Goal: Information Seeking & Learning: Learn about a topic

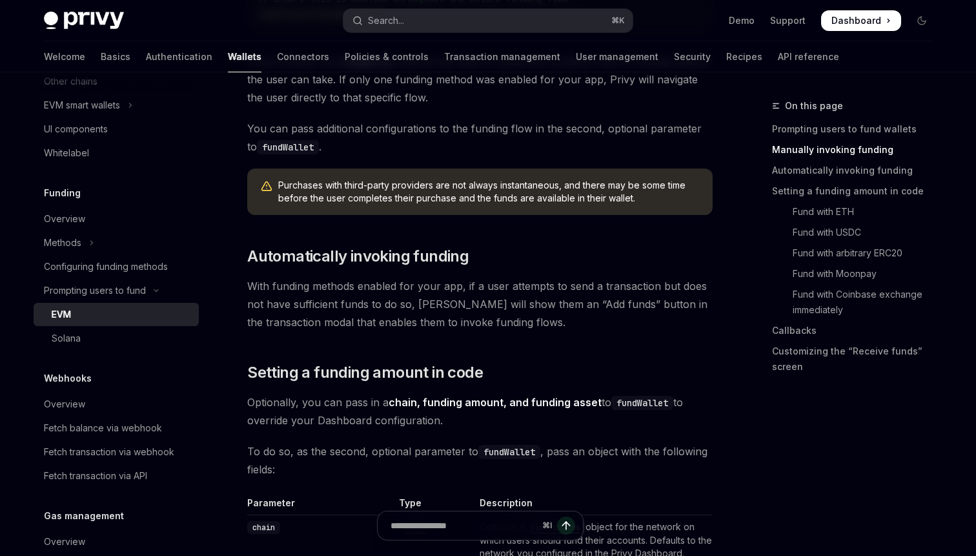
scroll to position [854, 0]
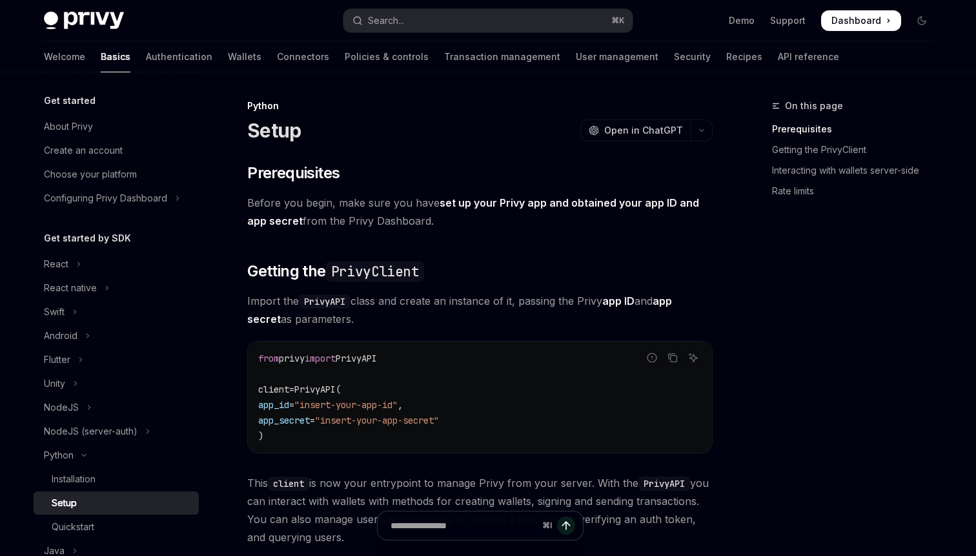
click at [672, 25] on div "Demo Support Dashboard Dashboard" at bounding box center [787, 20] width 289 height 21
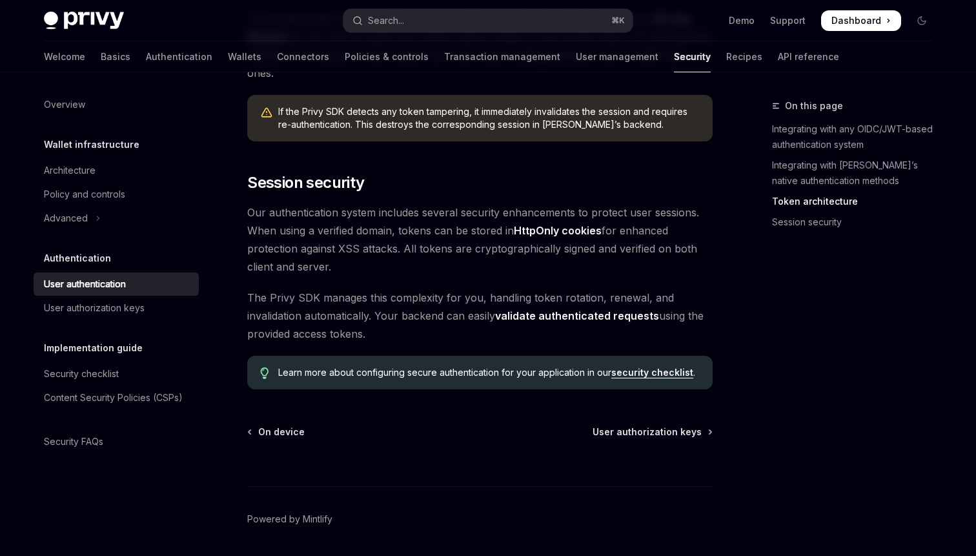
scroll to position [1060, 0]
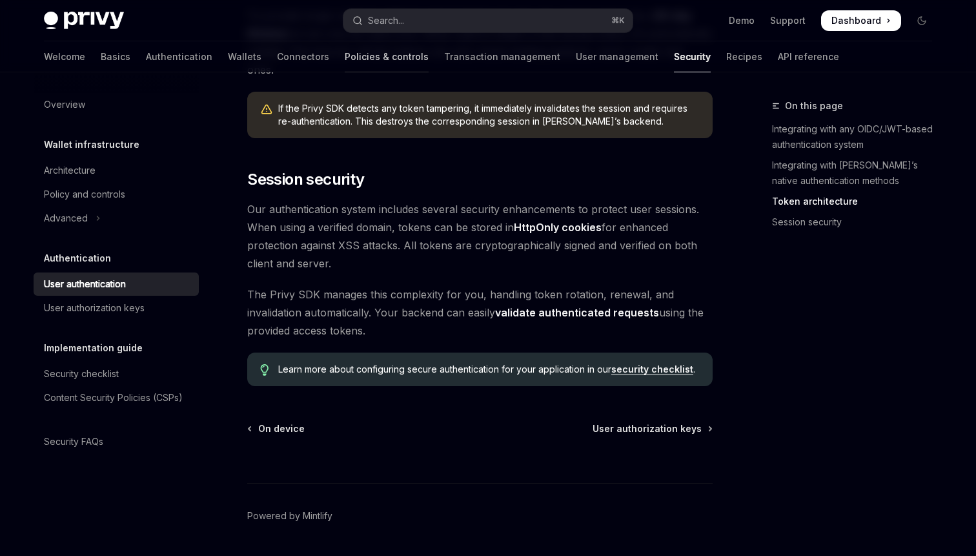
click at [345, 65] on link "Policies & controls" at bounding box center [387, 56] width 84 height 31
type textarea "*"
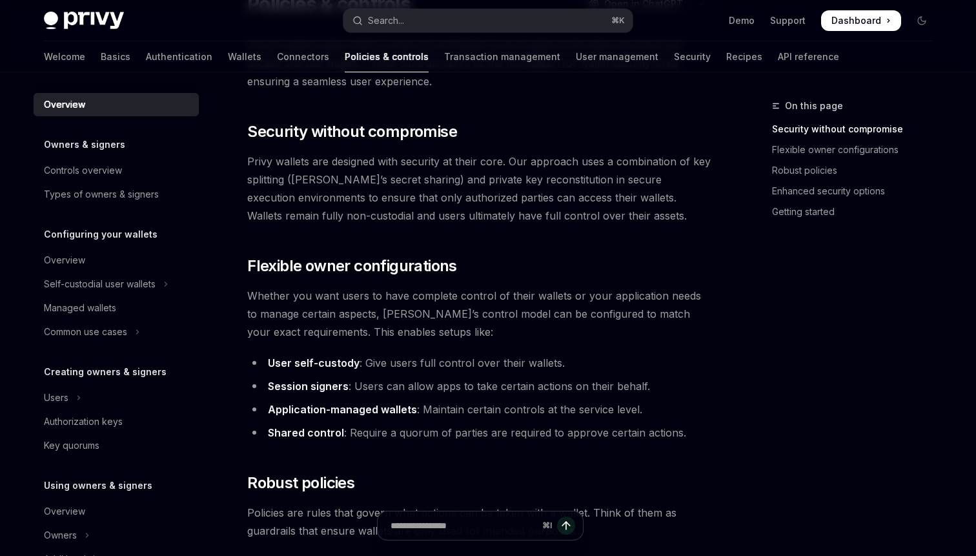
scroll to position [108, 0]
click at [318, 316] on span "Whether you want users to have complete control of their wallets or your applic…" at bounding box center [479, 313] width 465 height 54
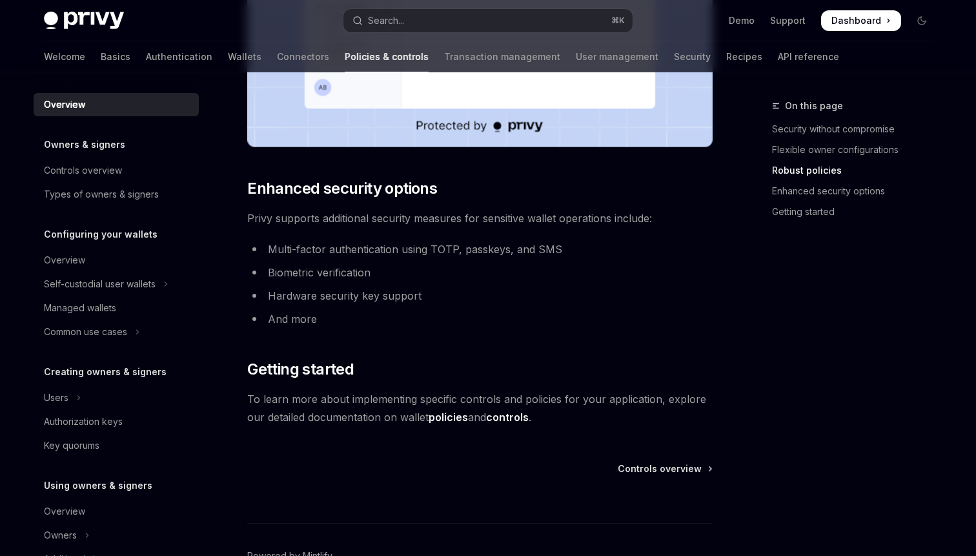
scroll to position [1017, 0]
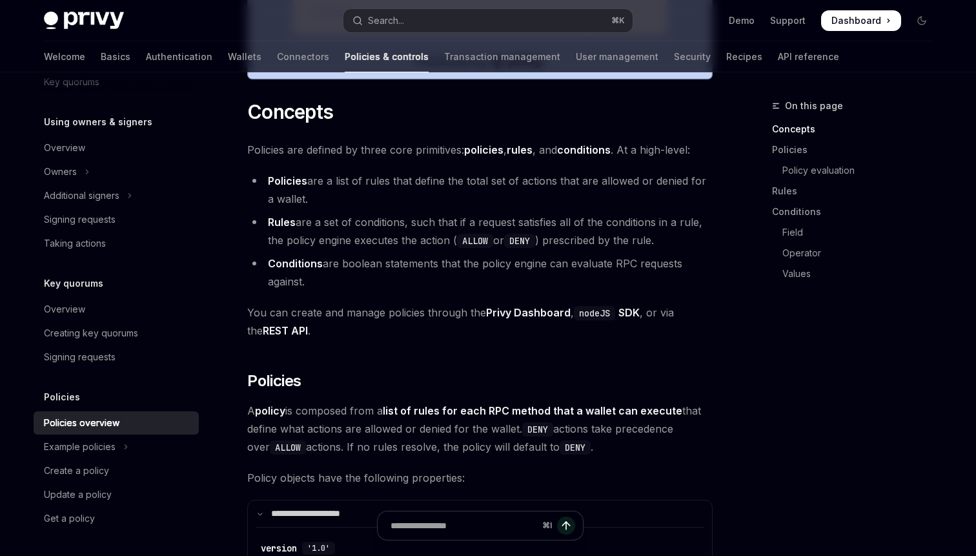
scroll to position [760, 0]
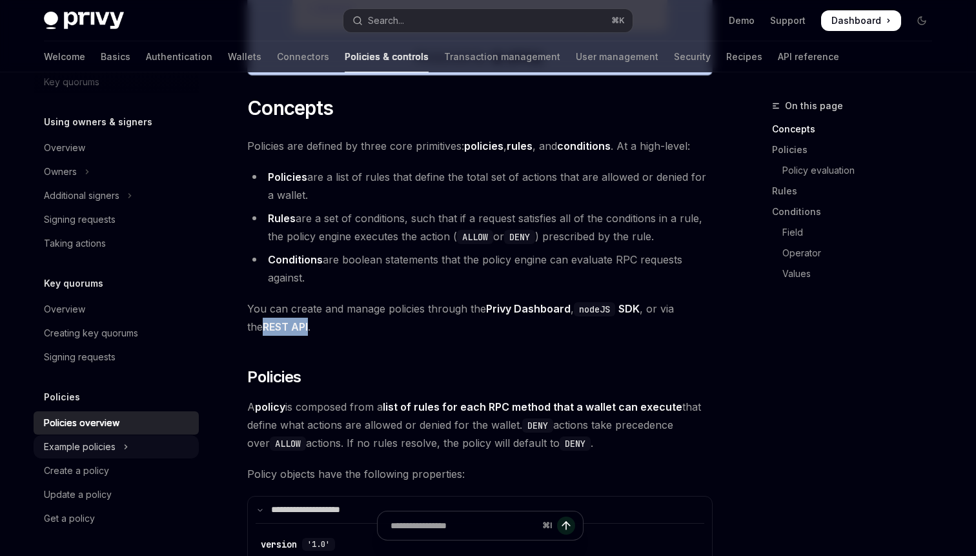
click at [90, 448] on div "Example policies" at bounding box center [80, 446] width 72 height 15
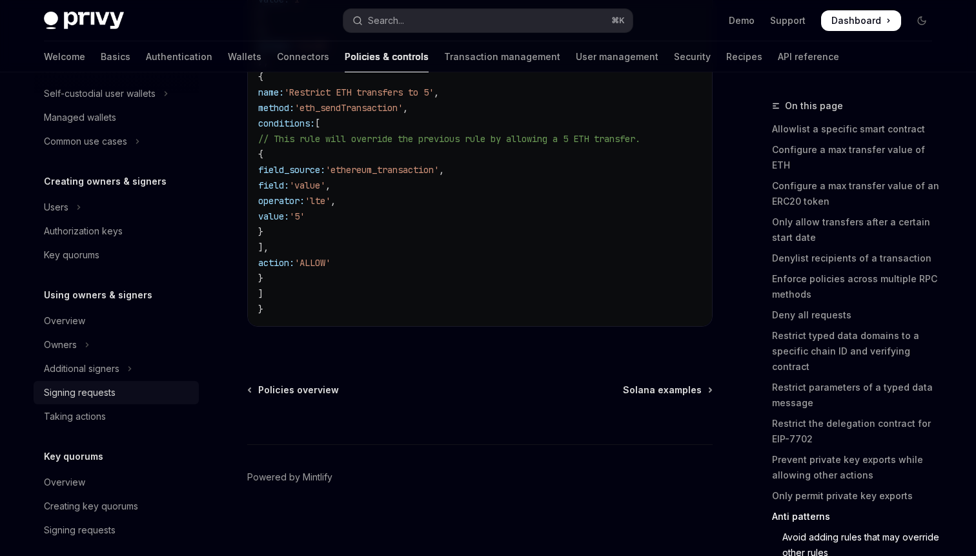
scroll to position [180, 0]
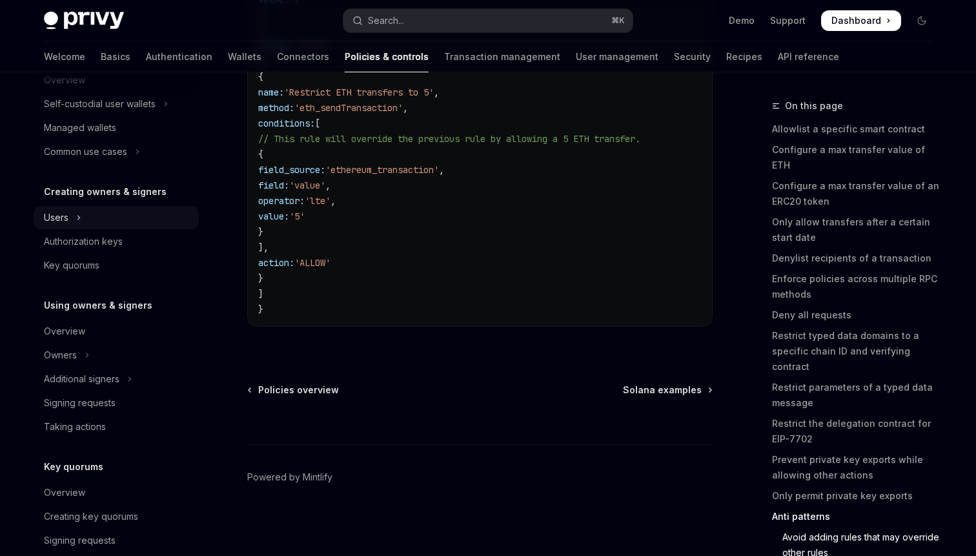
click at [62, 214] on div "Users" at bounding box center [56, 217] width 25 height 15
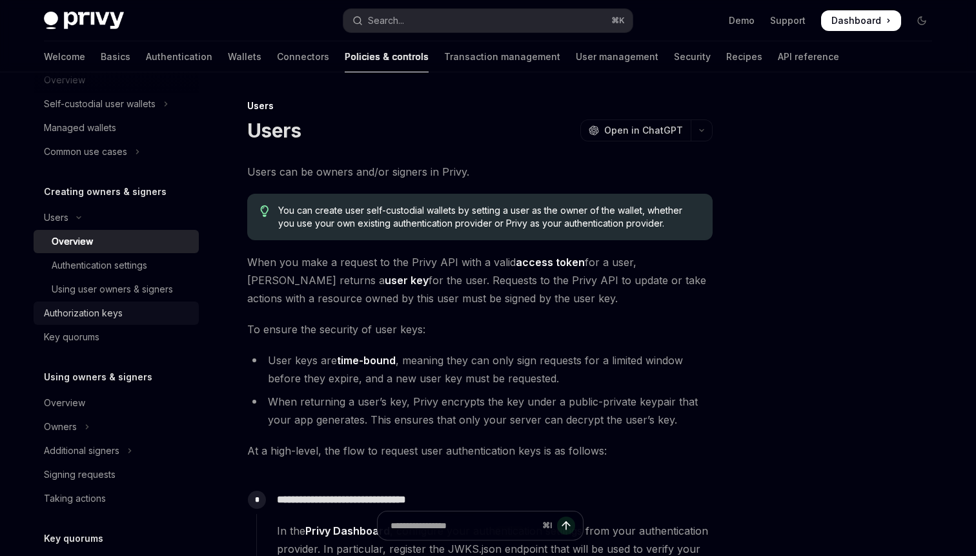
click at [77, 310] on div "Authorization keys" at bounding box center [83, 312] width 79 height 15
type textarea "*"
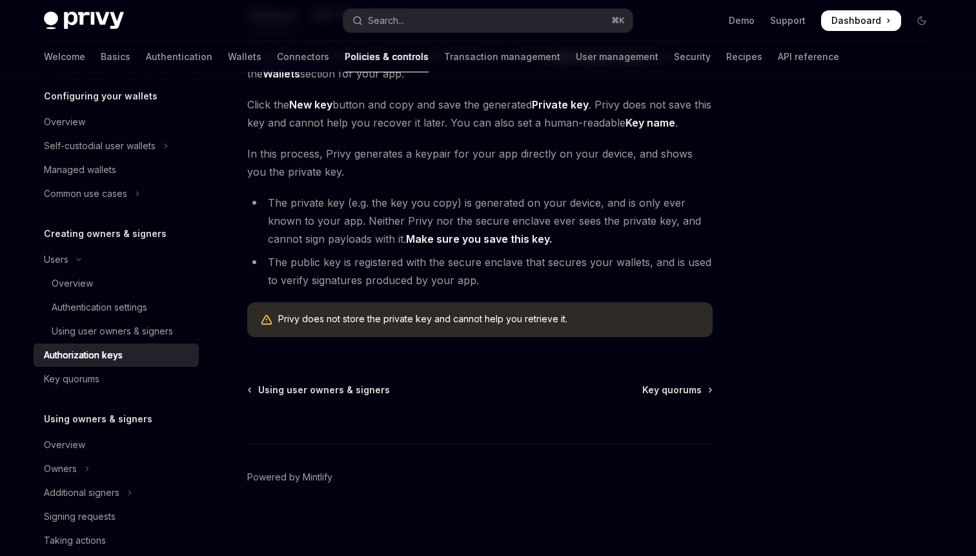
scroll to position [136, 0]
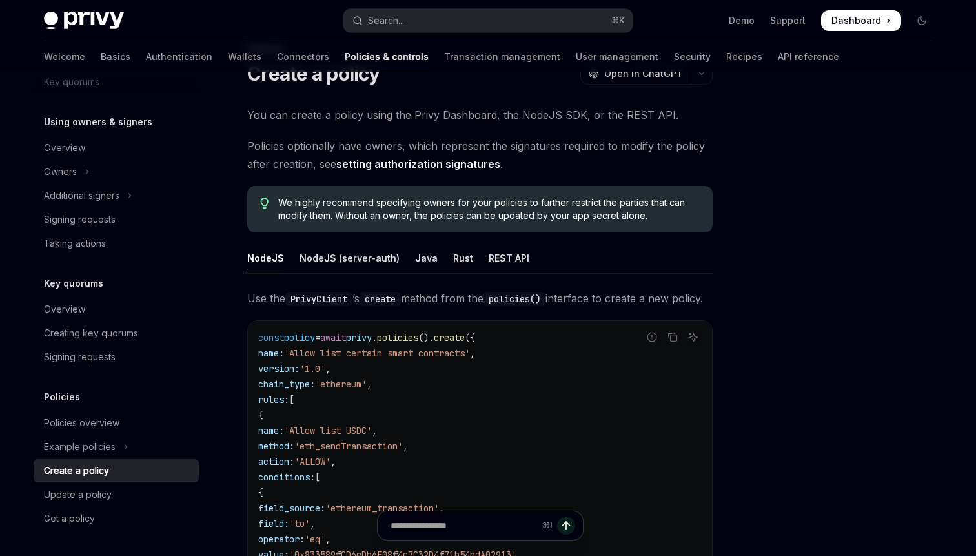
scroll to position [74, 0]
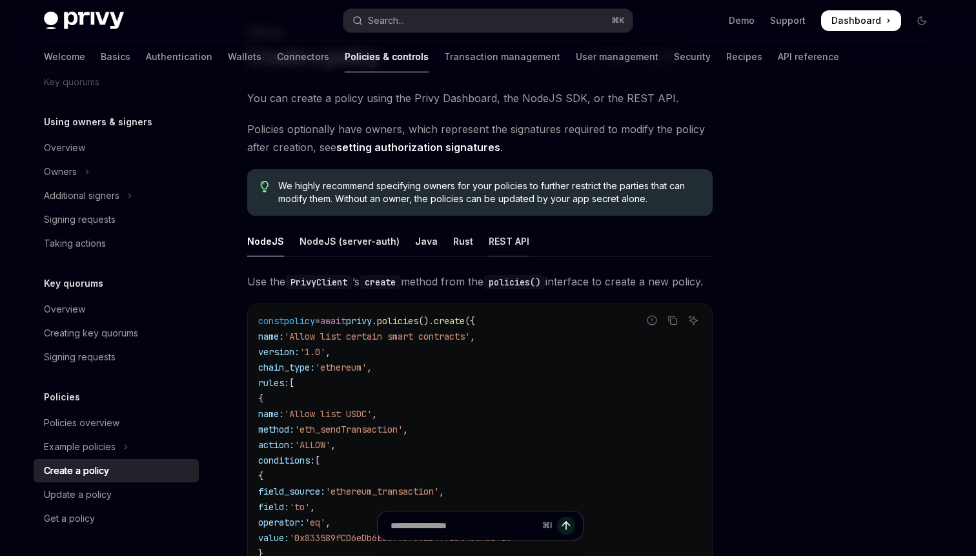
click at [501, 243] on div "REST API" at bounding box center [509, 241] width 41 height 30
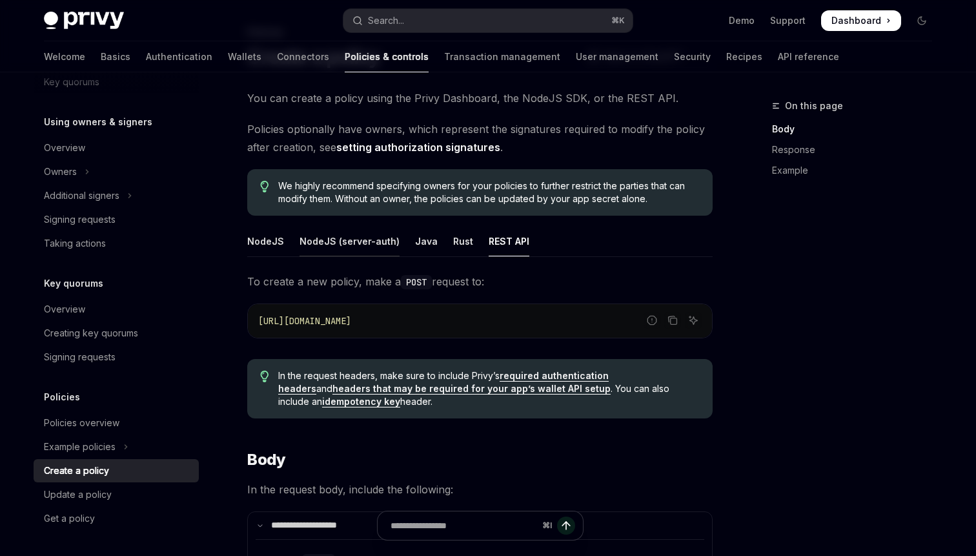
click at [343, 241] on div "NodeJS (server-auth)" at bounding box center [349, 241] width 100 height 30
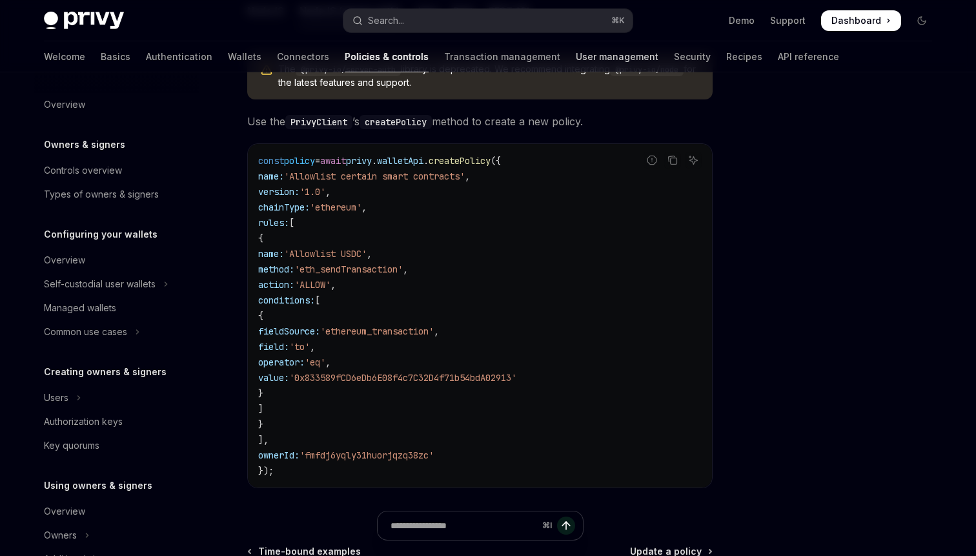
click at [576, 62] on link "User management" at bounding box center [617, 56] width 83 height 31
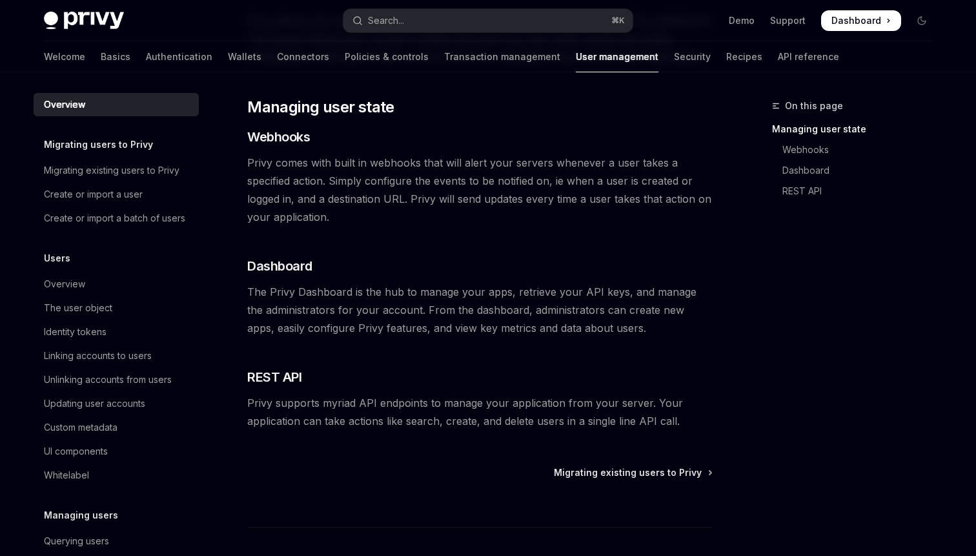
scroll to position [263, 0]
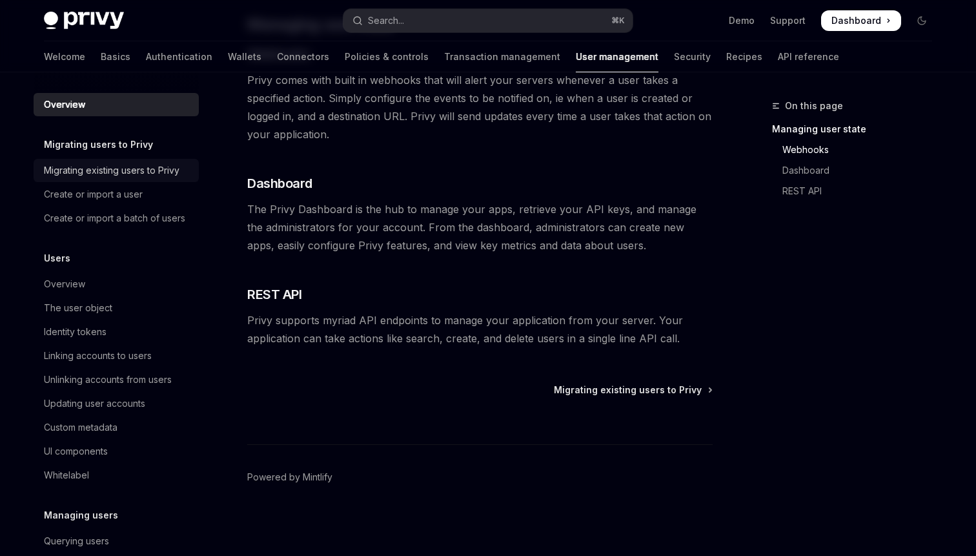
click at [86, 175] on div "Migrating existing users to Privy" at bounding box center [112, 170] width 136 height 15
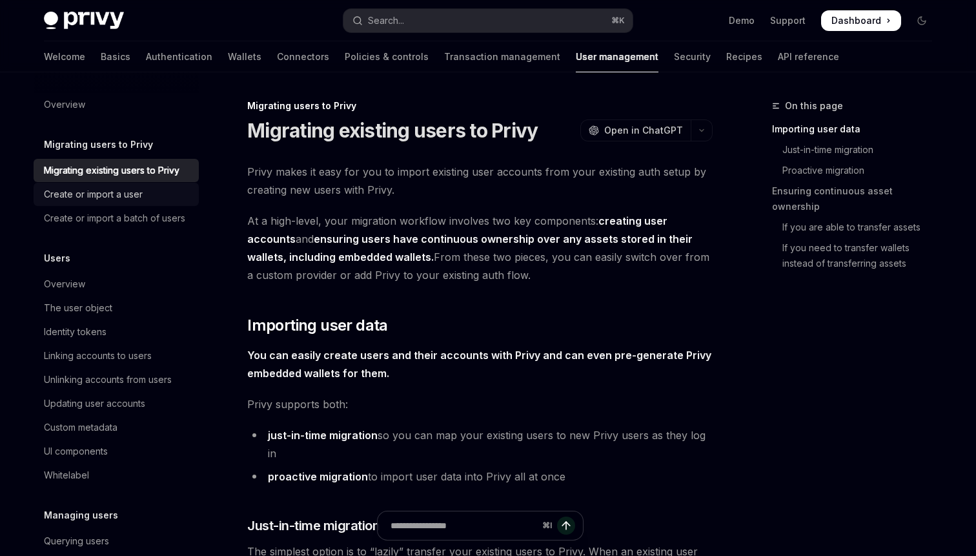
click at [75, 196] on div "Create or import a user" at bounding box center [93, 193] width 99 height 15
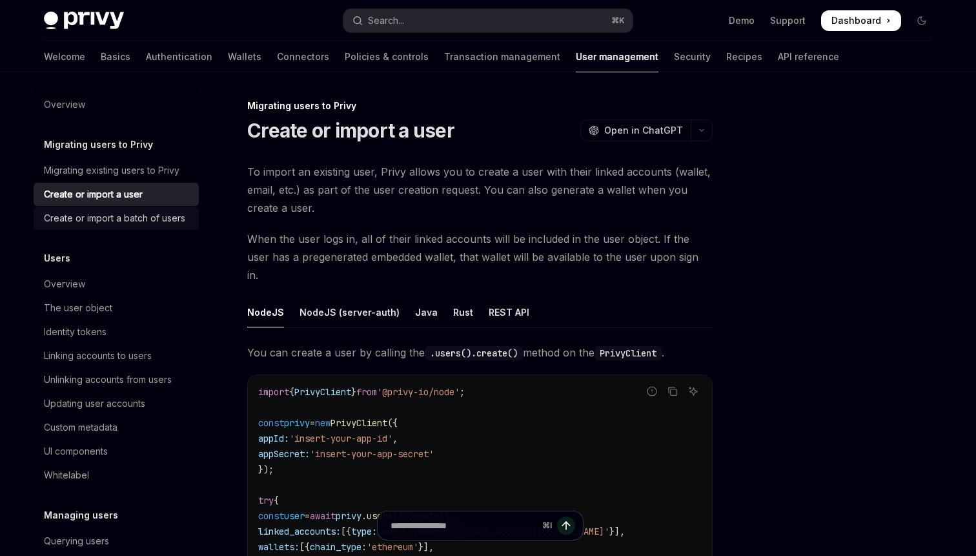
click at [74, 220] on div "Create or import a batch of users" at bounding box center [114, 217] width 141 height 15
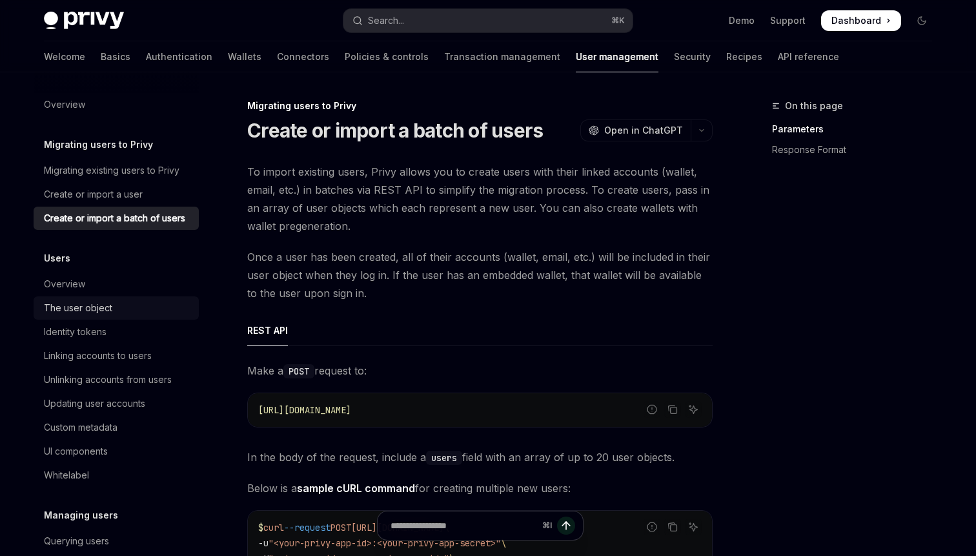
click at [64, 312] on div "The user object" at bounding box center [78, 307] width 68 height 15
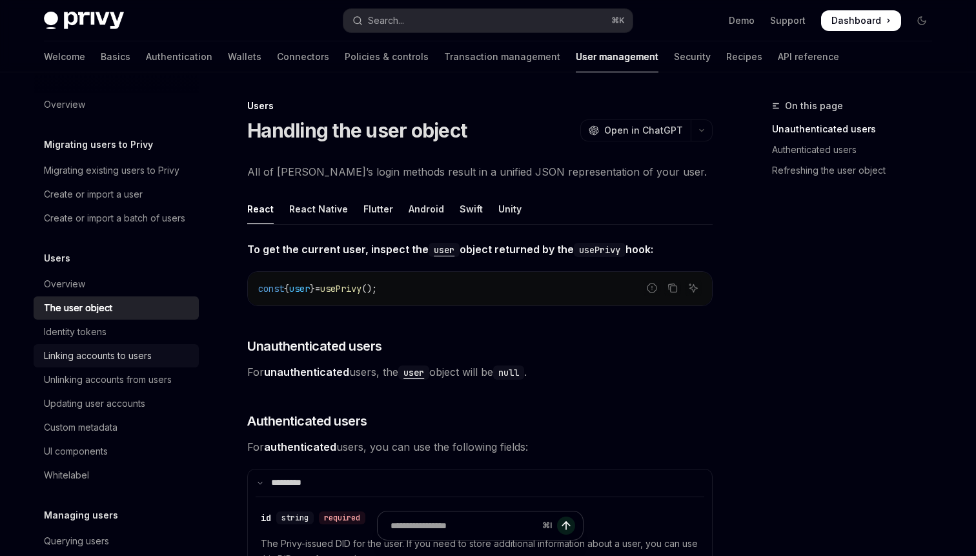
click at [85, 359] on div "Linking accounts to users" at bounding box center [98, 355] width 108 height 15
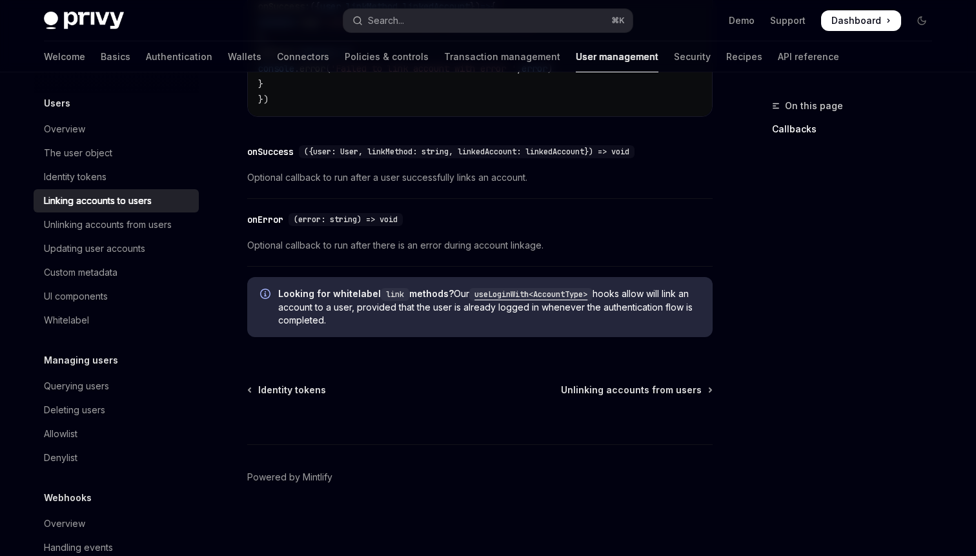
scroll to position [1531, 0]
click at [76, 252] on div "Updating user accounts" at bounding box center [94, 248] width 101 height 15
type textarea "*"
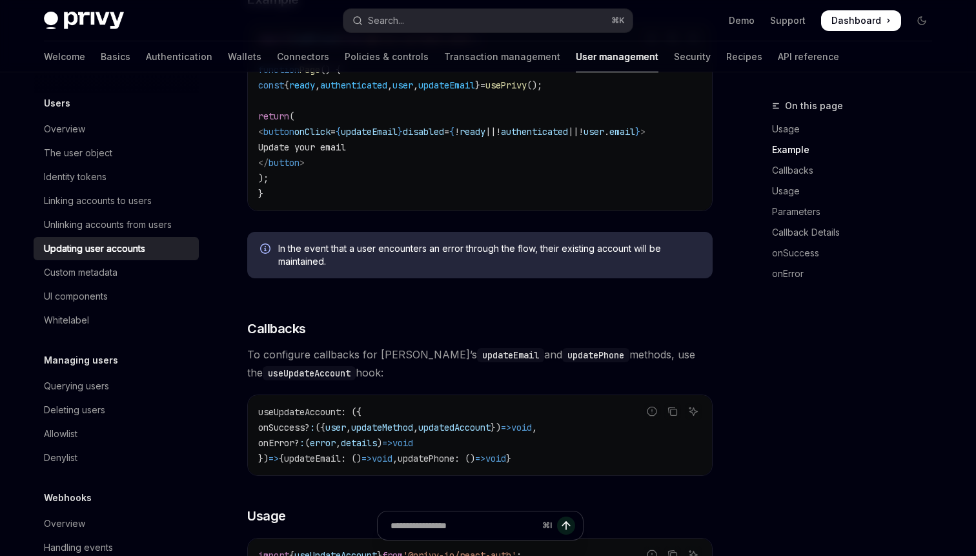
scroll to position [565, 0]
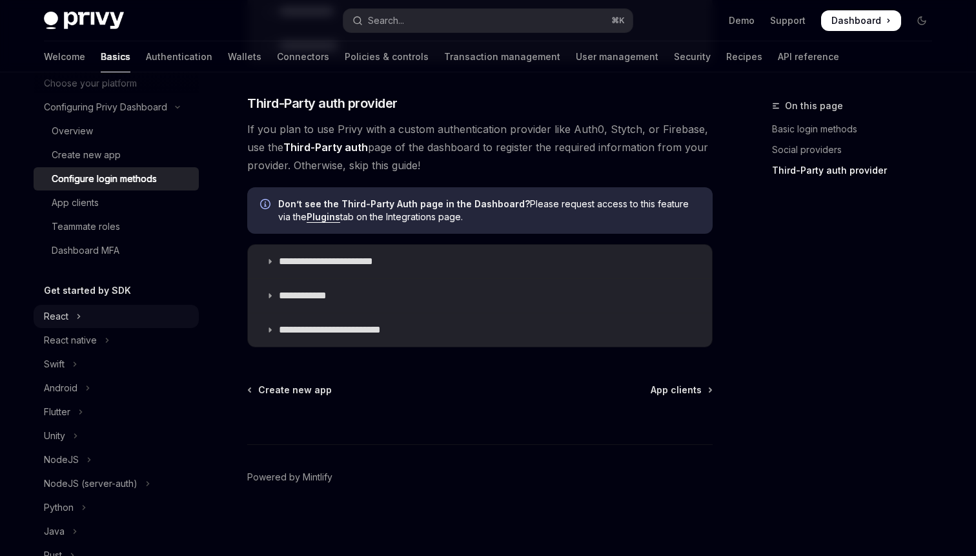
scroll to position [97, 0]
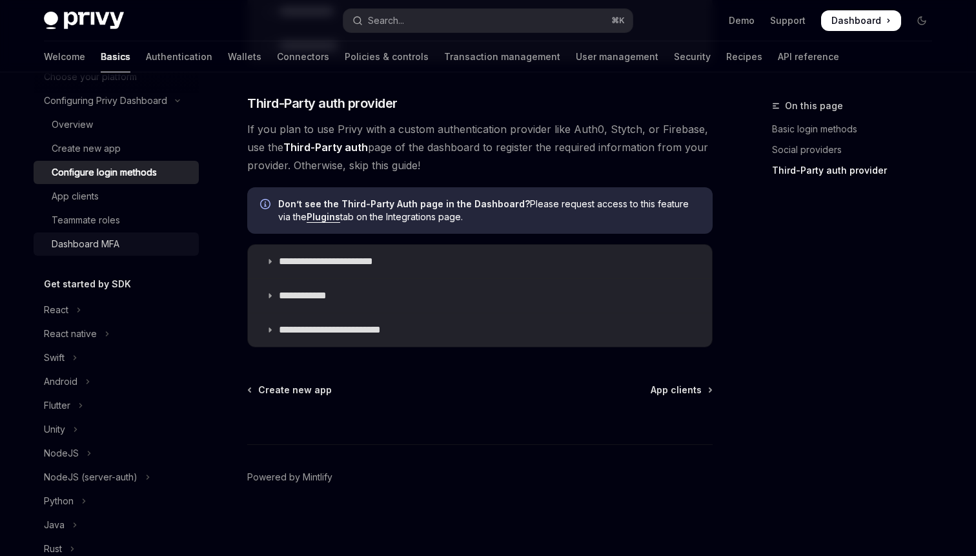
click at [86, 247] on div "Dashboard MFA" at bounding box center [86, 243] width 68 height 15
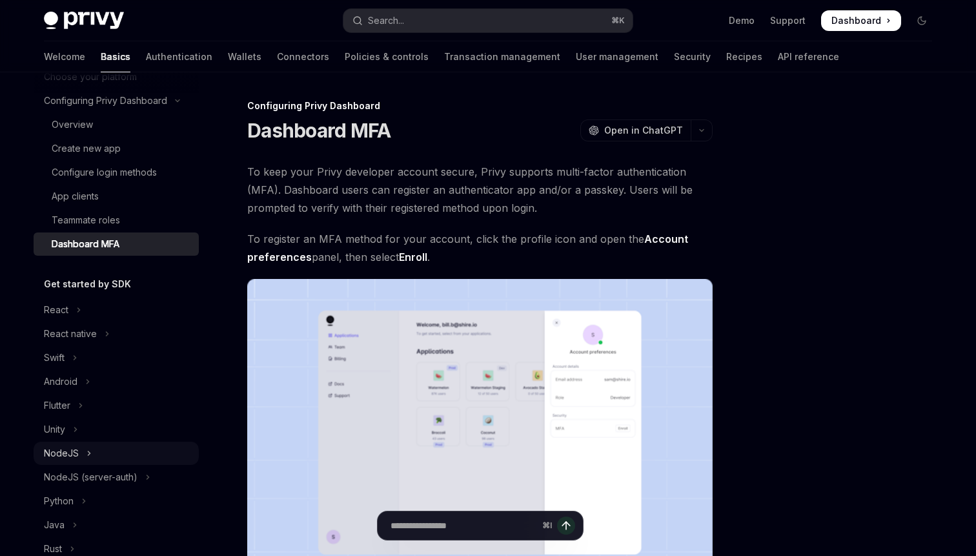
click at [65, 450] on div "NodeJS" at bounding box center [61, 452] width 35 height 15
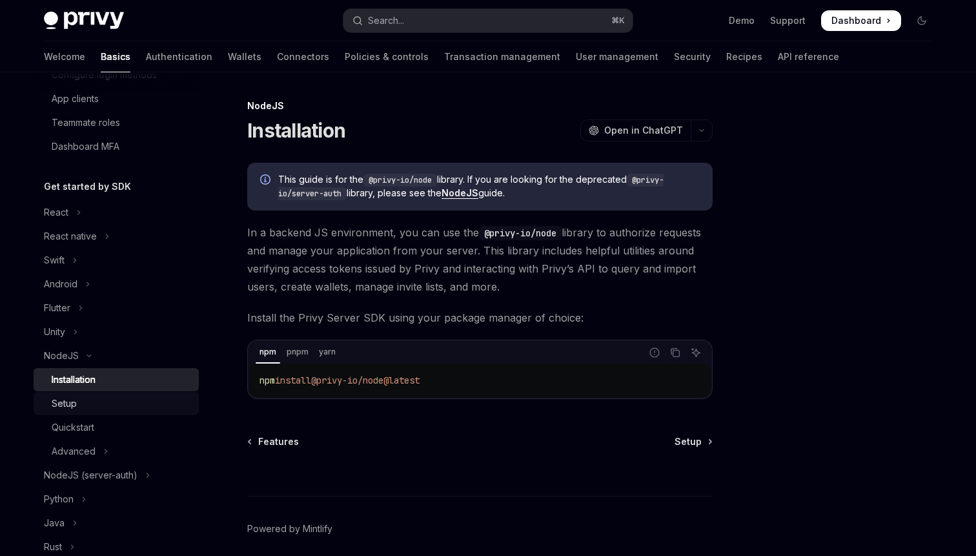
scroll to position [203, 0]
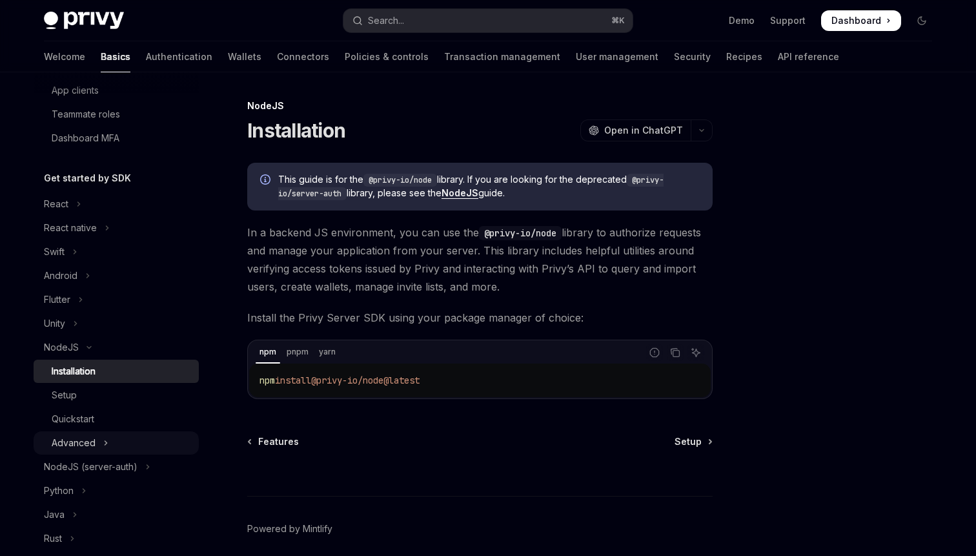
click at [70, 439] on div "Advanced" at bounding box center [74, 442] width 44 height 15
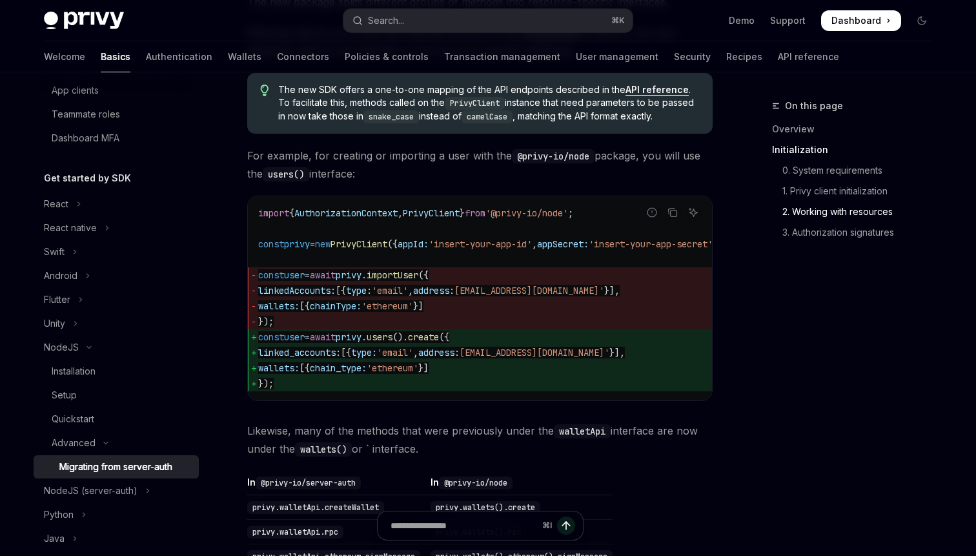
scroll to position [950, 0]
click at [116, 487] on div "NodeJS (server-auth)" at bounding box center [91, 490] width 94 height 15
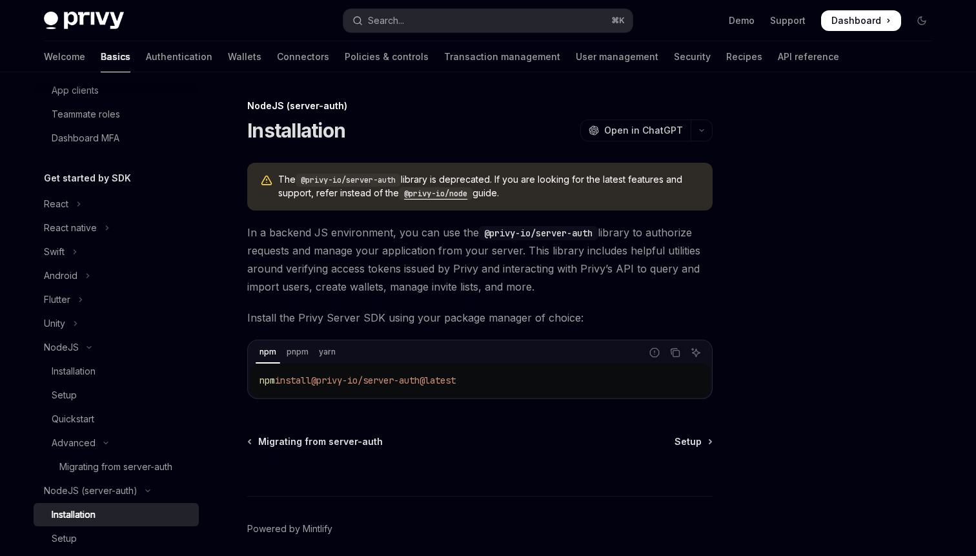
click at [421, 194] on code "@privy-io/node" at bounding box center [436, 193] width 74 height 13
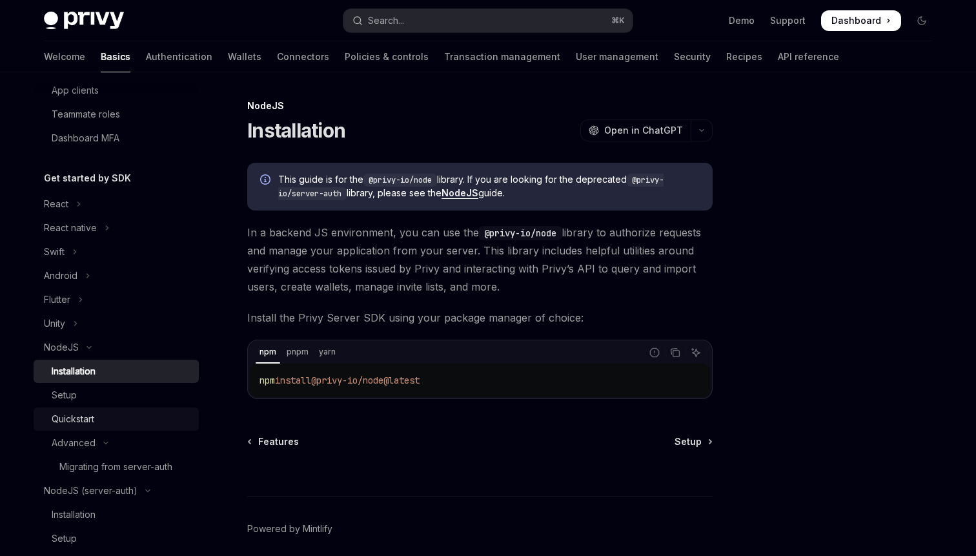
click at [71, 416] on div "Quickstart" at bounding box center [73, 418] width 43 height 15
type textarea "*"
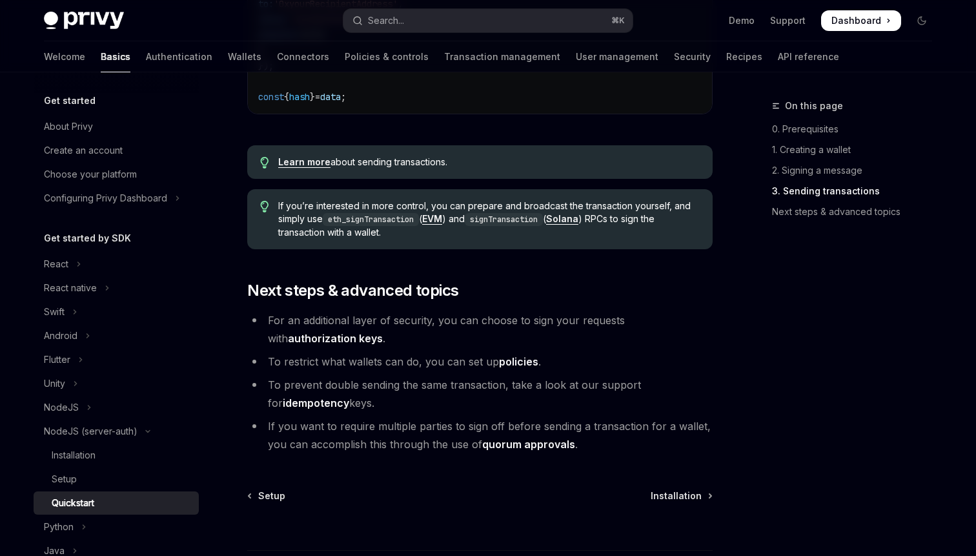
scroll to position [1358, 0]
click at [467, 292] on h2 "​ Next steps & advanced topics" at bounding box center [479, 289] width 465 height 21
click at [464, 290] on h2 "​ Next steps & advanced topics" at bounding box center [479, 289] width 465 height 21
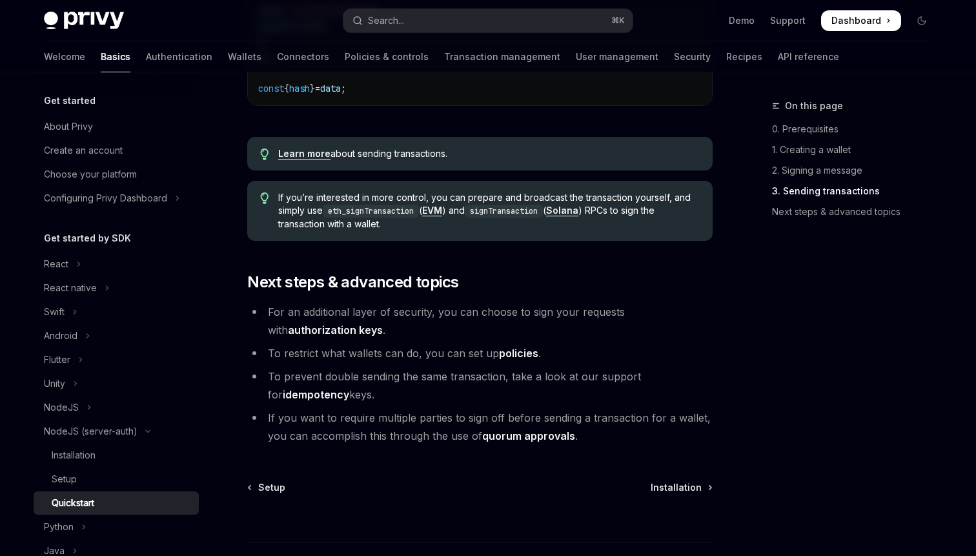
scroll to position [1366, 0]
click at [146, 63] on link "Authentication" at bounding box center [179, 56] width 66 height 31
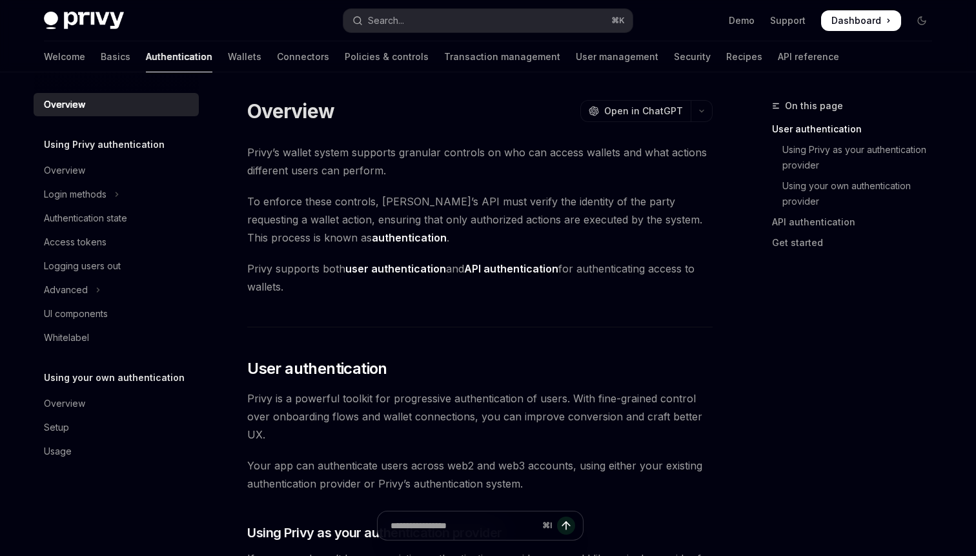
click at [210, 256] on div "Overview Using Privy authentication Overview Login methods Authentication state…" at bounding box center [127, 313] width 186 height 483
click at [398, 172] on span "Privy’s wallet system supports granular controls on who can access wallets and …" at bounding box center [479, 161] width 465 height 36
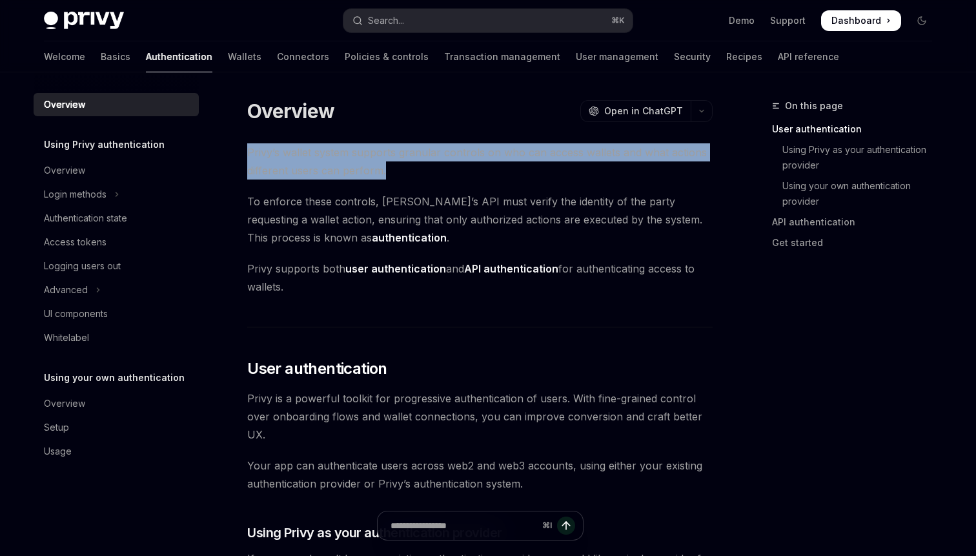
drag, startPoint x: 391, startPoint y: 173, endPoint x: 230, endPoint y: 159, distance: 161.9
click at [434, 171] on span "Privy’s wallet system supports granular controls on who can access wallets and …" at bounding box center [479, 161] width 465 height 36
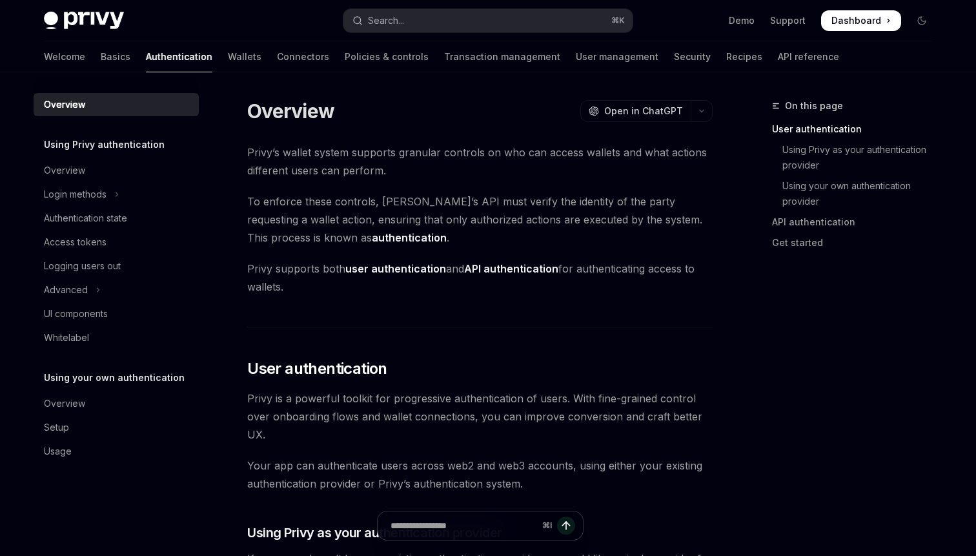
click at [248, 155] on span "Privy’s wallet system supports granular controls on who can access wallets and …" at bounding box center [479, 161] width 465 height 36
click at [74, 190] on div "Login methods" at bounding box center [75, 193] width 63 height 15
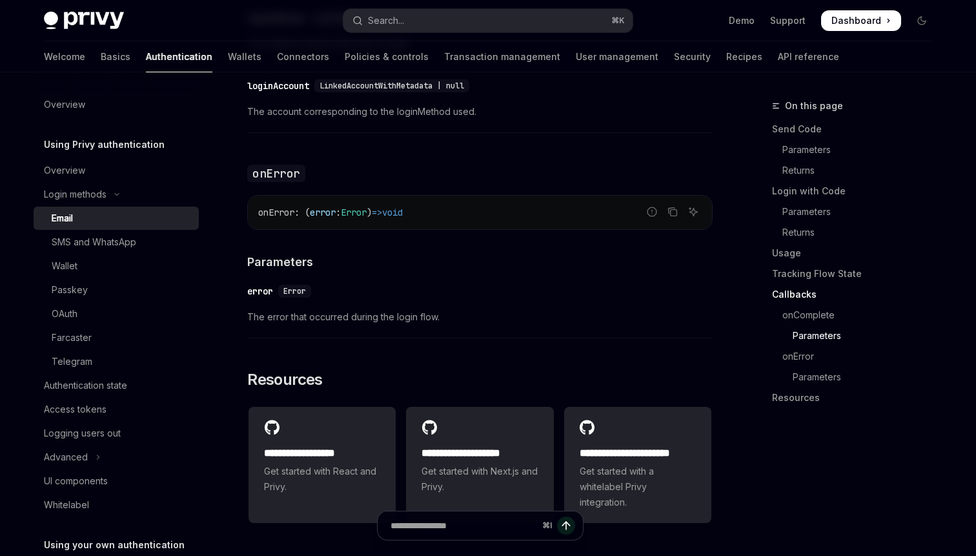
scroll to position [2496, 0]
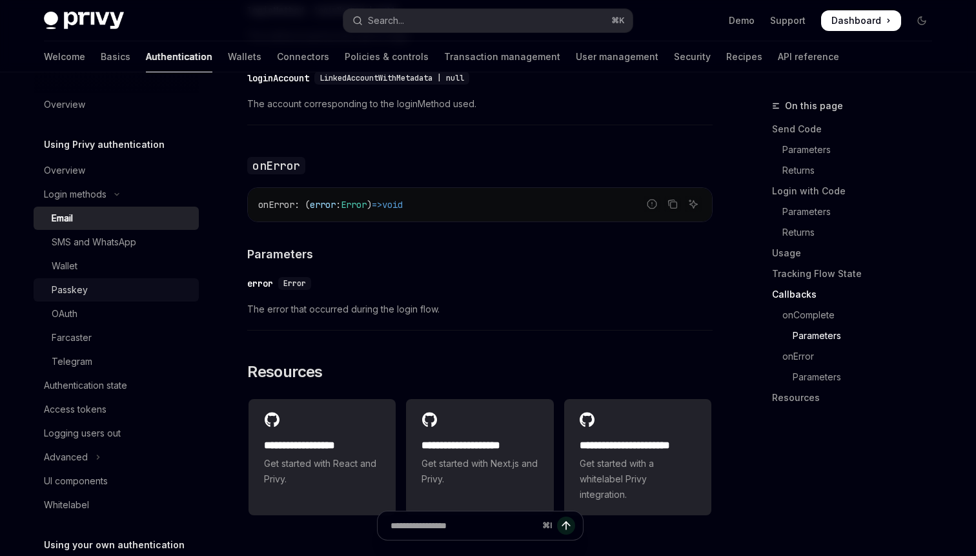
click at [76, 285] on div "Passkey" at bounding box center [70, 289] width 36 height 15
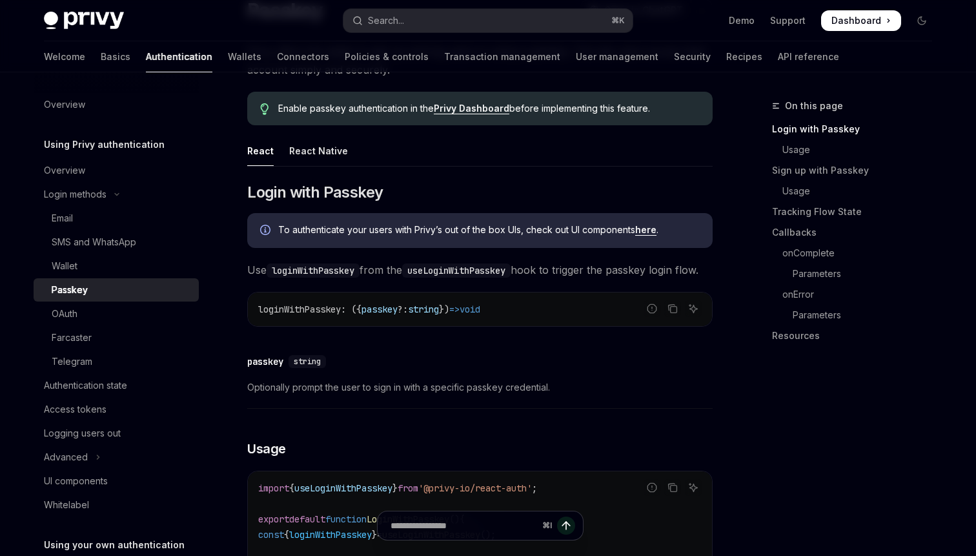
scroll to position [124, 0]
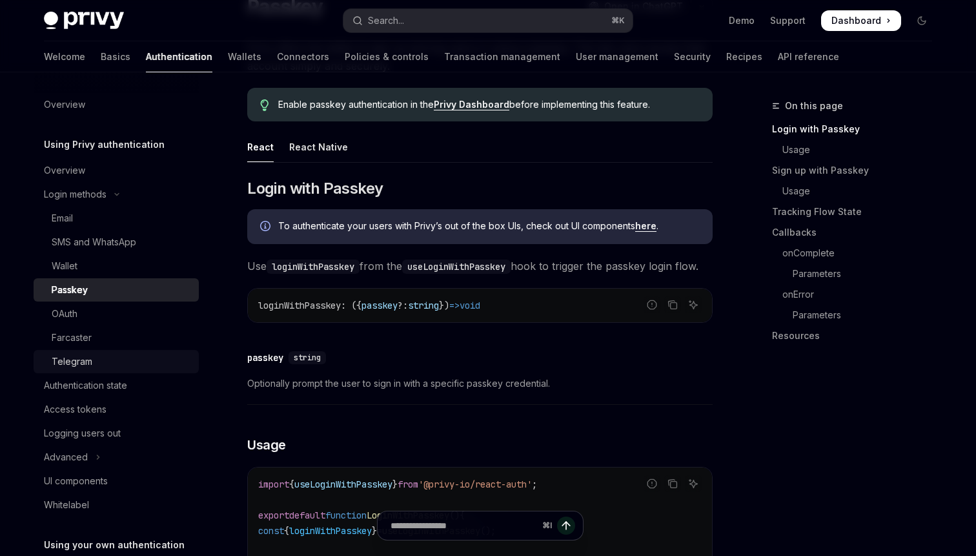
click at [68, 357] on div "Telegram" at bounding box center [72, 361] width 41 height 15
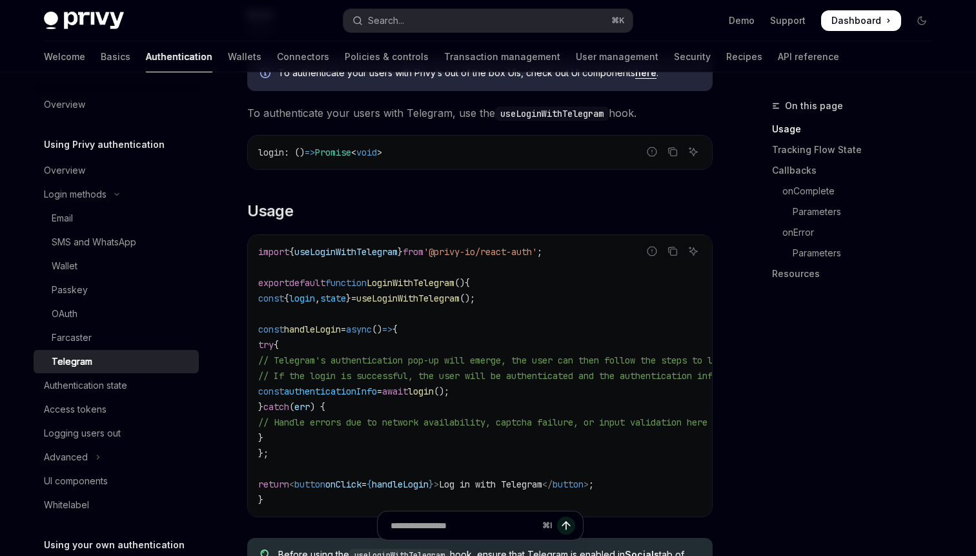
scroll to position [391, 0]
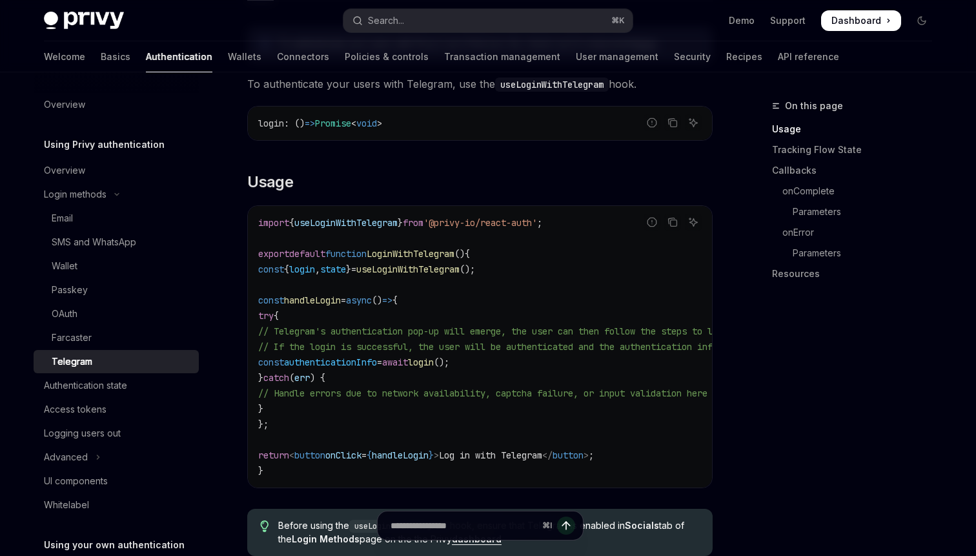
click at [459, 270] on span "useLoginWithTelegram" at bounding box center [407, 269] width 103 height 12
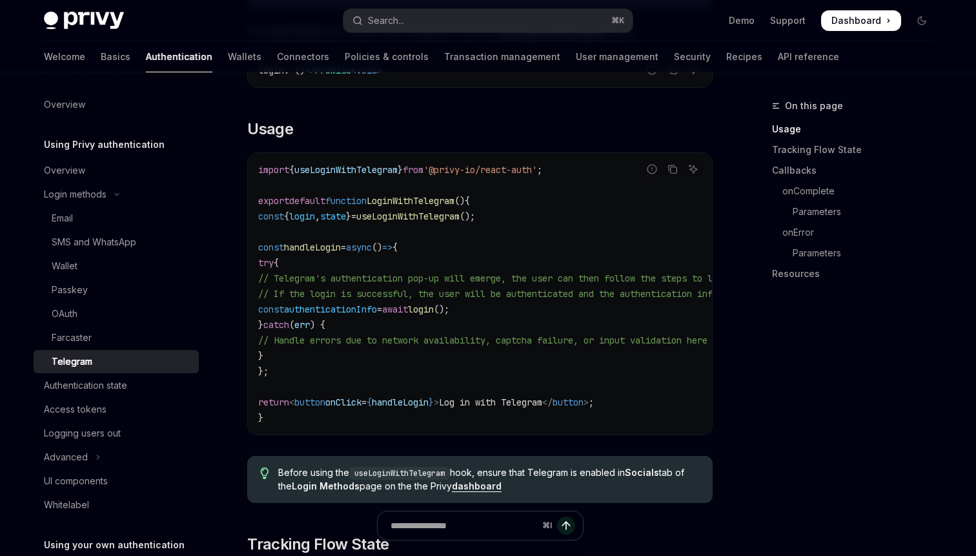
scroll to position [459, 0]
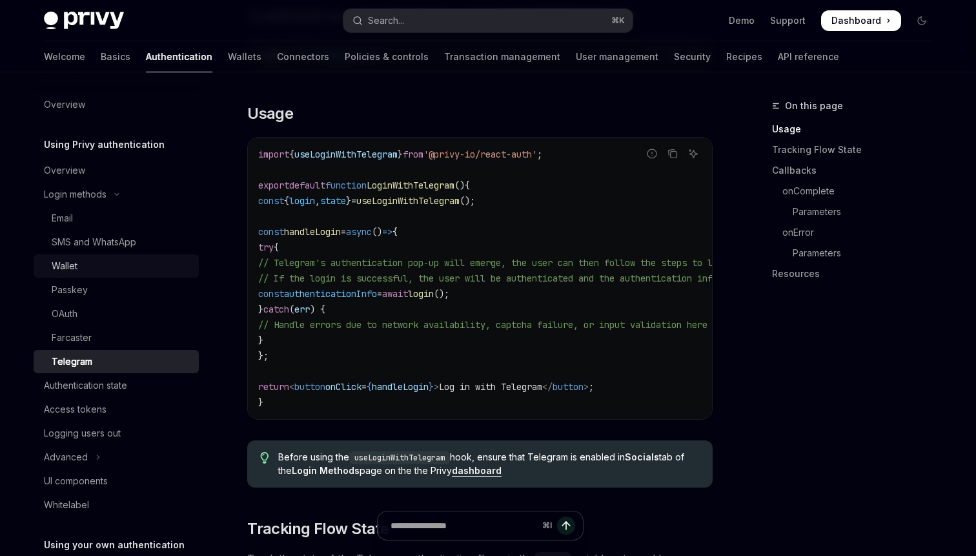
click at [70, 268] on div "Wallet" at bounding box center [65, 265] width 26 height 15
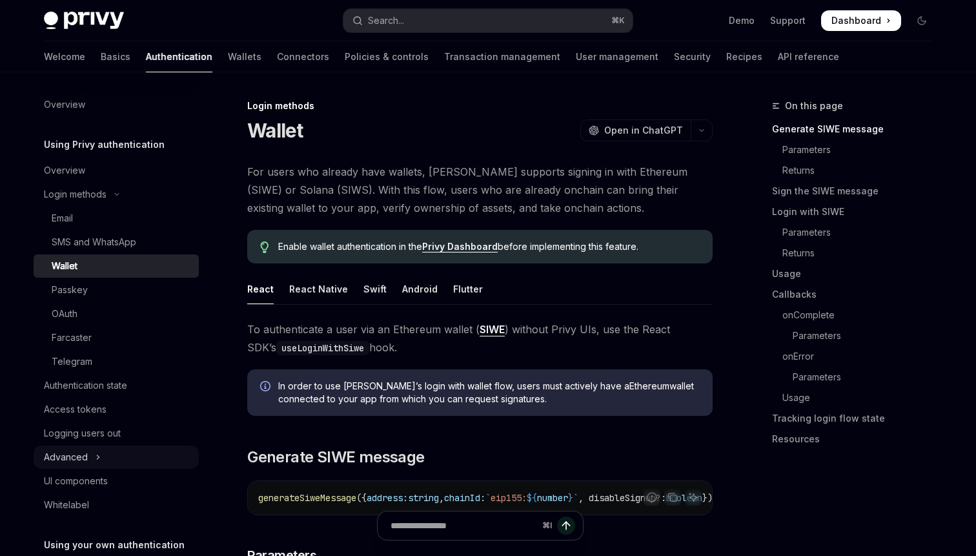
click at [72, 452] on div "Advanced" at bounding box center [66, 456] width 44 height 15
click at [228, 59] on link "Wallets" at bounding box center [245, 56] width 34 height 31
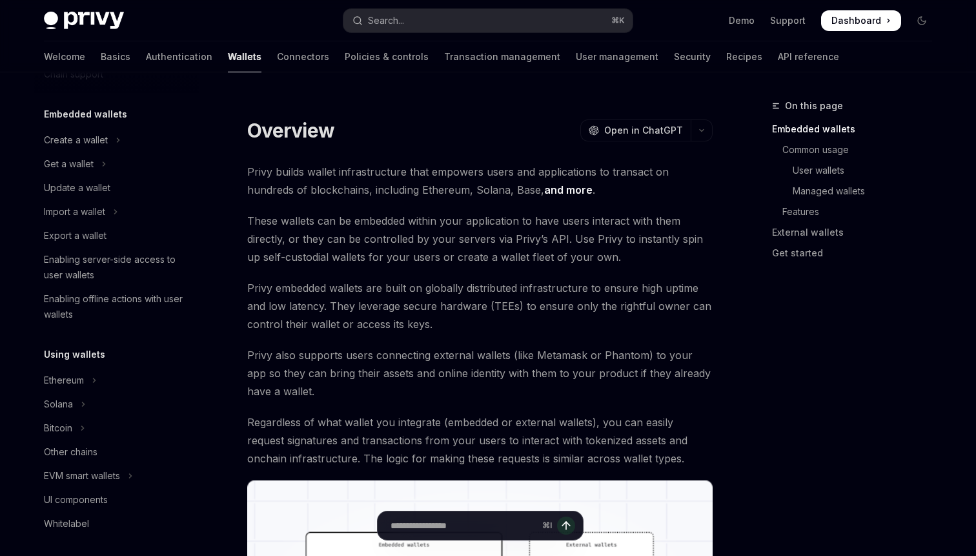
scroll to position [45, 0]
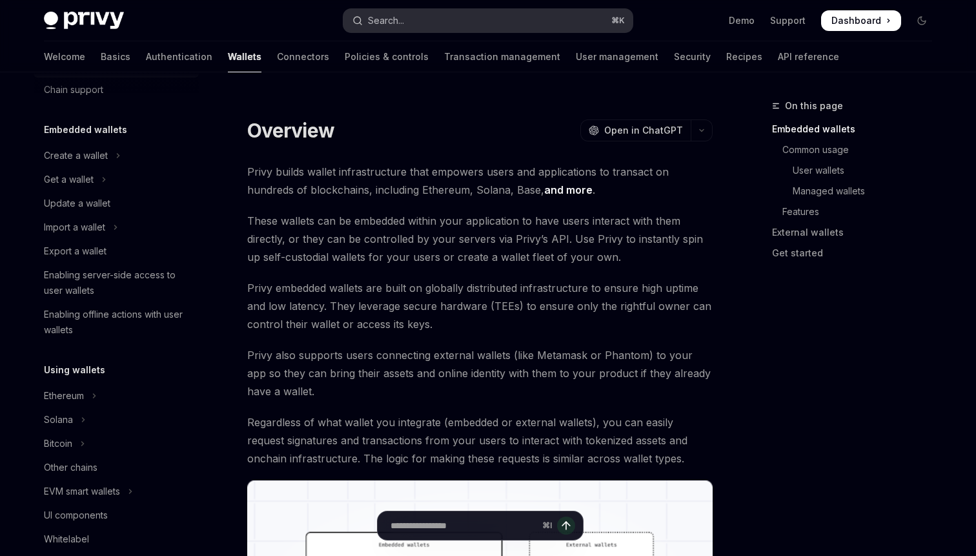
click at [402, 19] on div "Search..." at bounding box center [386, 20] width 36 height 15
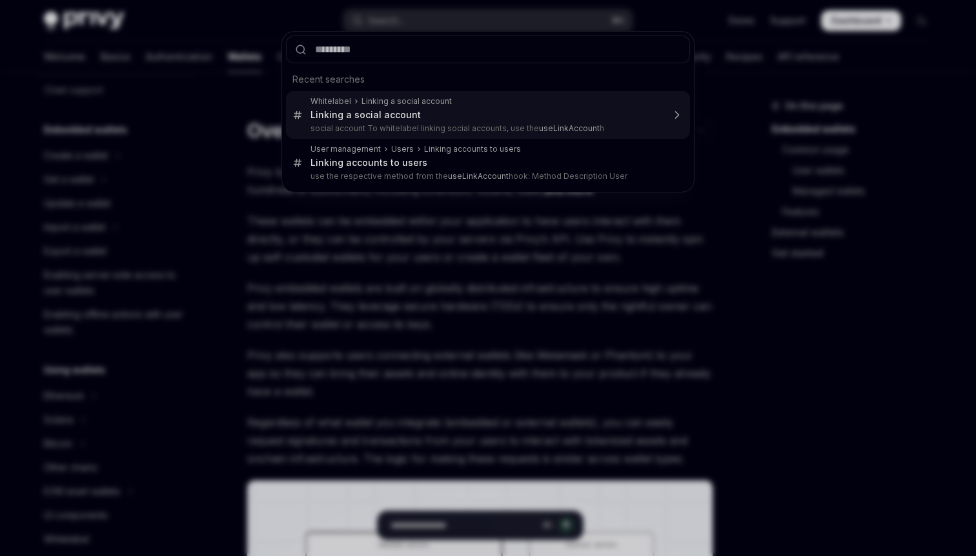
click at [368, 114] on div "Linking a social account" at bounding box center [365, 115] width 110 height 12
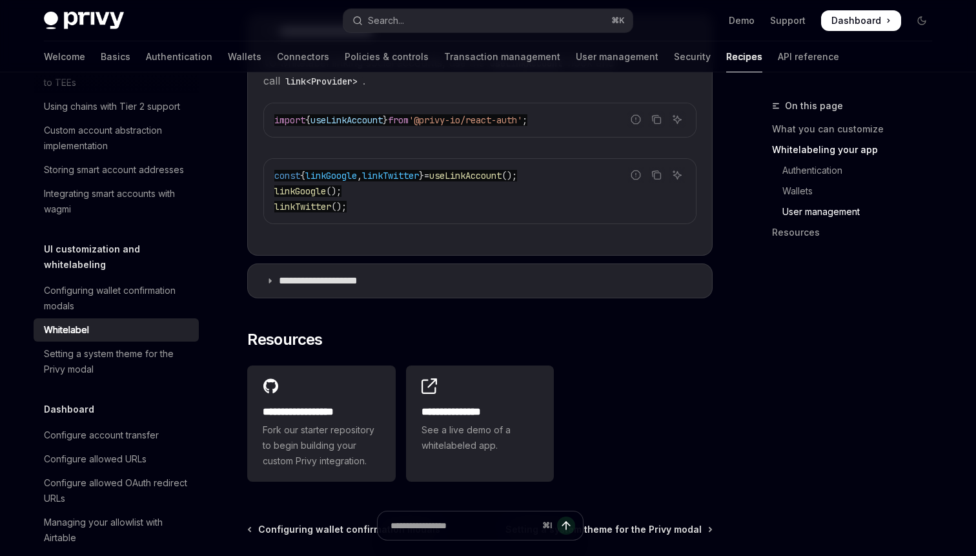
scroll to position [1824, 0]
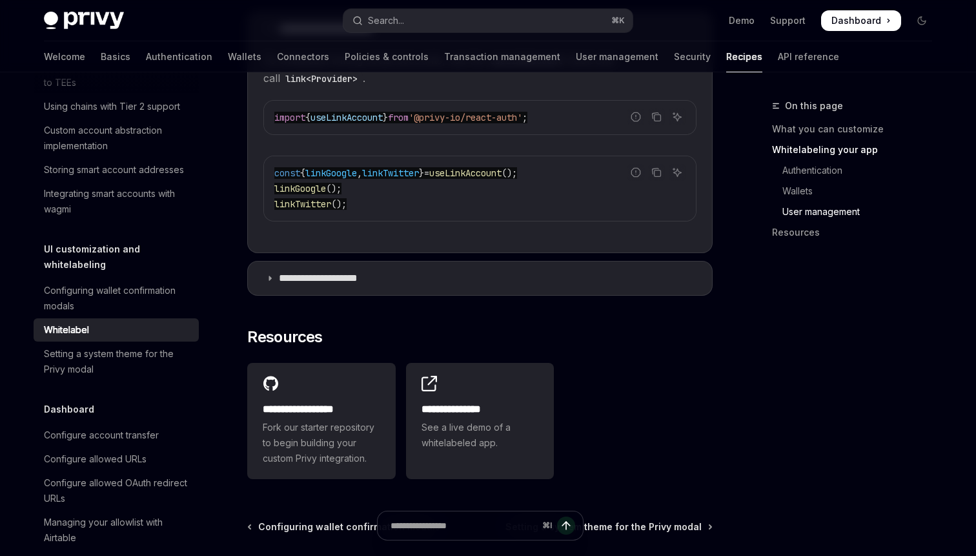
click at [489, 170] on span "useLinkAccount" at bounding box center [465, 173] width 72 height 12
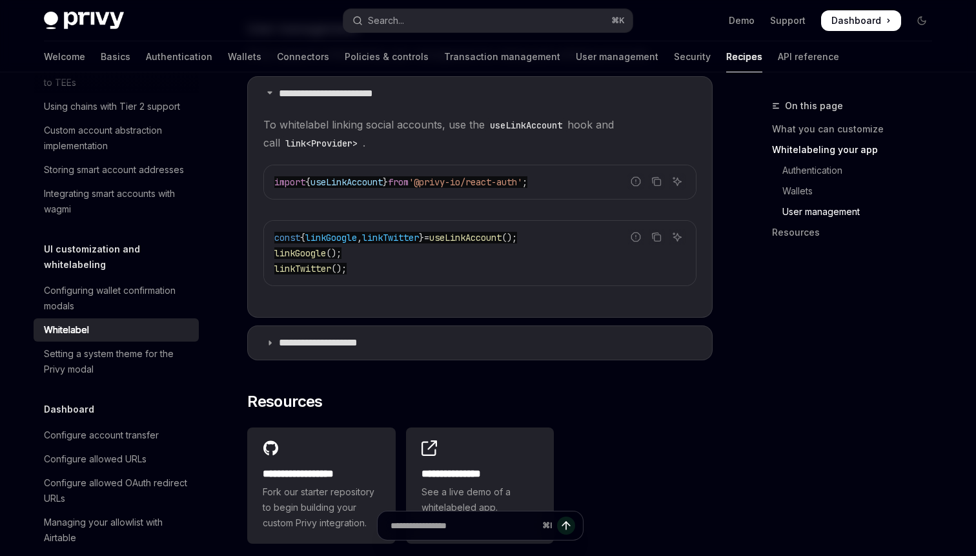
scroll to position [1766, 0]
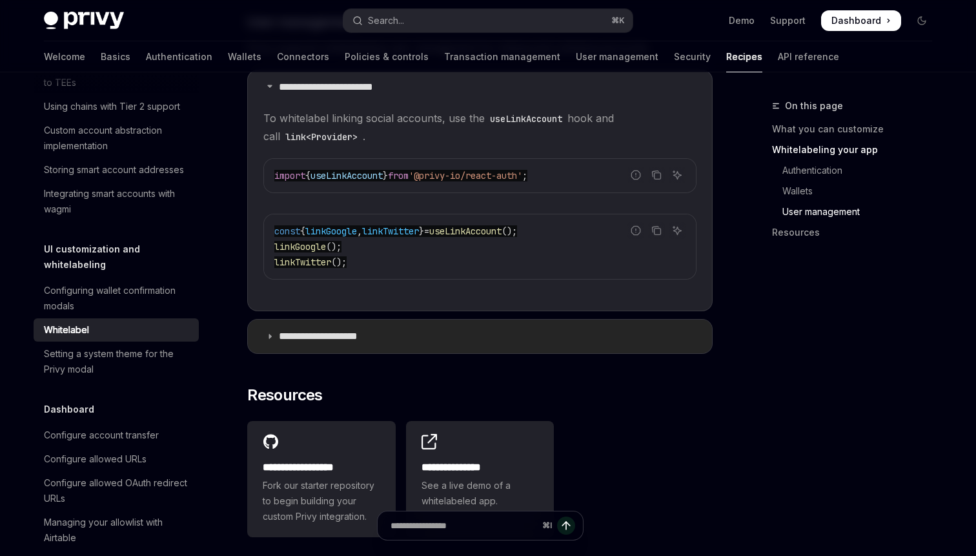
click at [267, 334] on icon at bounding box center [270, 336] width 8 height 8
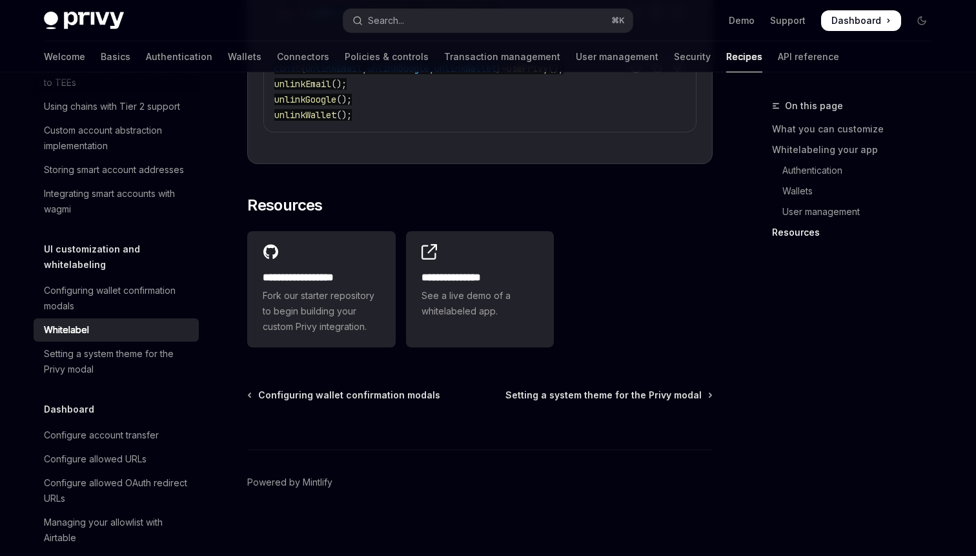
scroll to position [2180, 0]
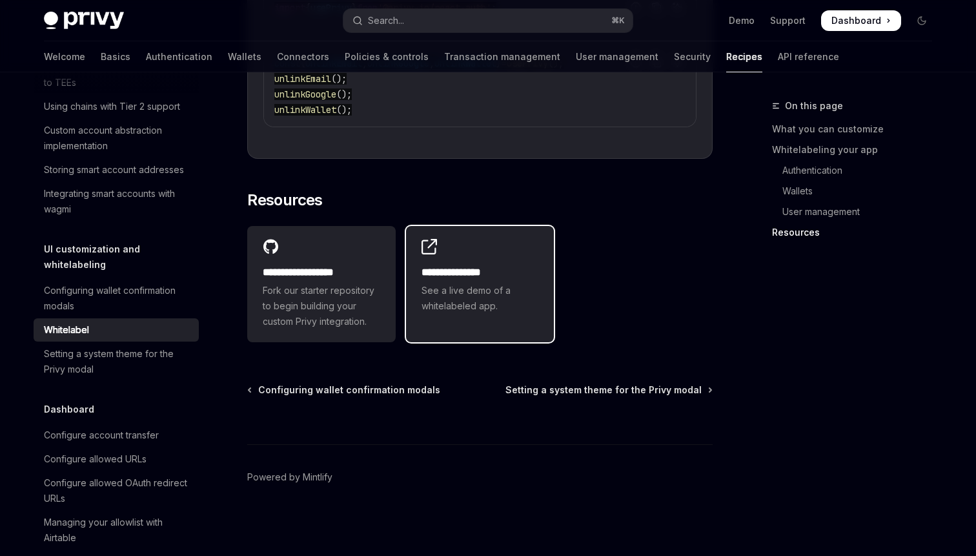
click at [437, 269] on h2 "**********" at bounding box center [479, 272] width 117 height 15
click at [472, 262] on div "**********" at bounding box center [480, 276] width 148 height 101
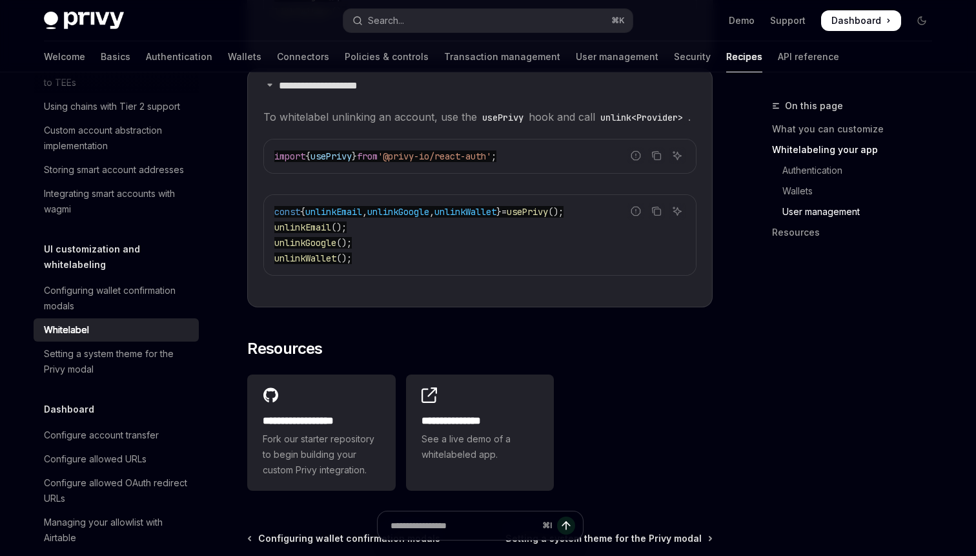
scroll to position [2033, 0]
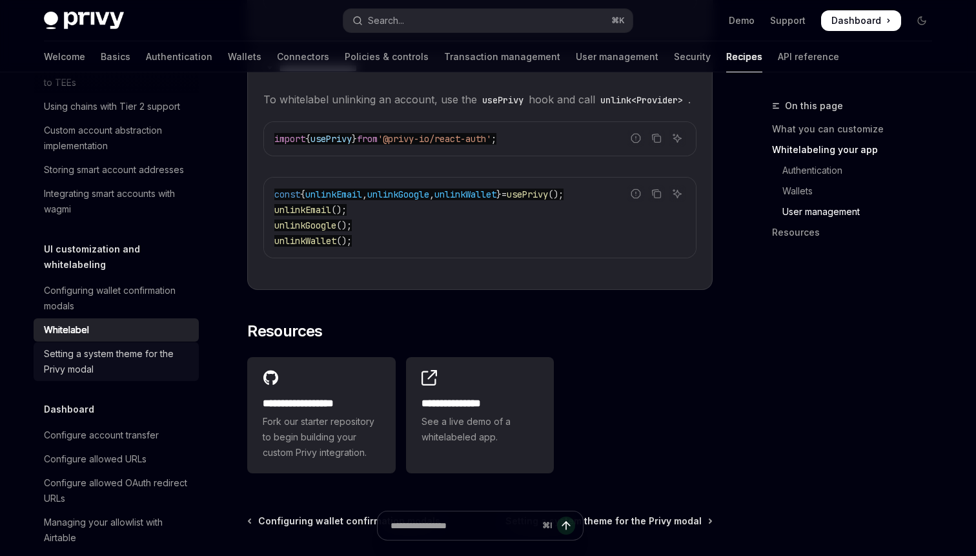
click at [137, 346] on div "Setting a system theme for the Privy modal" at bounding box center [117, 361] width 147 height 31
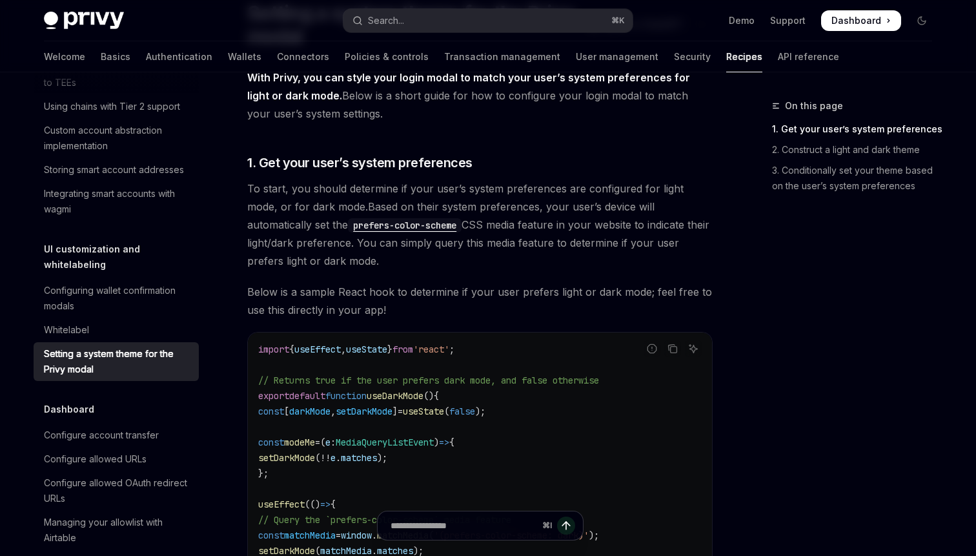
scroll to position [123, 0]
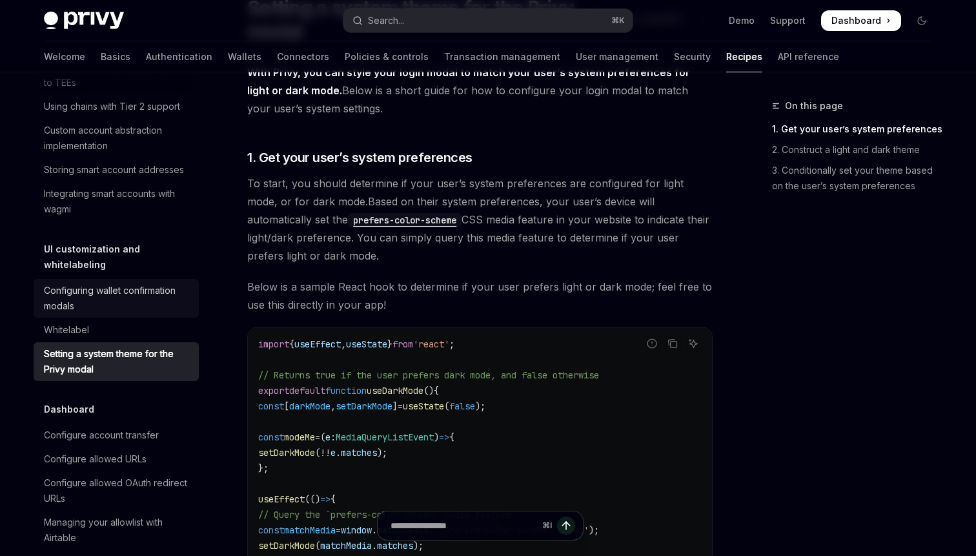
click at [112, 283] on div "Configuring wallet confirmation modals" at bounding box center [117, 298] width 147 height 31
type textarea "*"
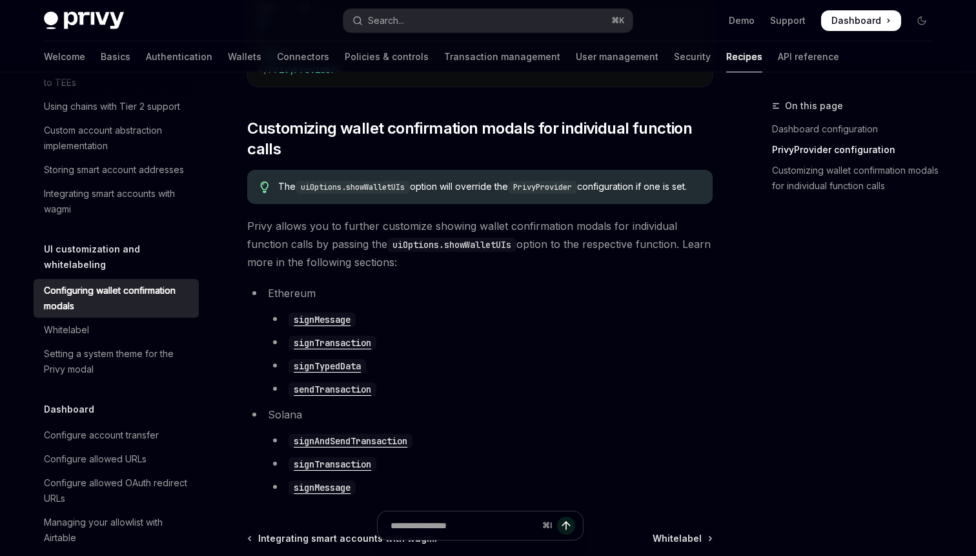
scroll to position [646, 0]
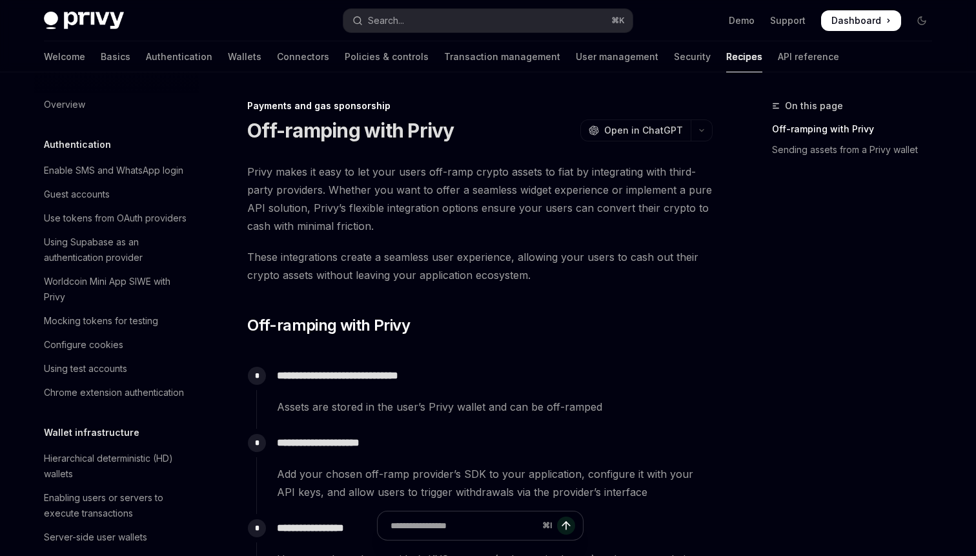
scroll to position [976, 0]
